Goal: Download file/media

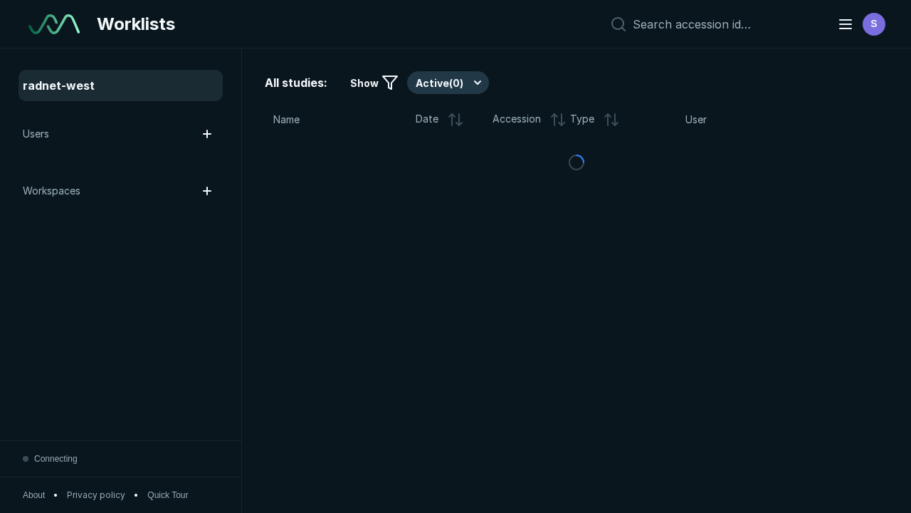
scroll to position [3888, 5930]
